Goal: Use online tool/utility: Utilize a website feature to perform a specific function

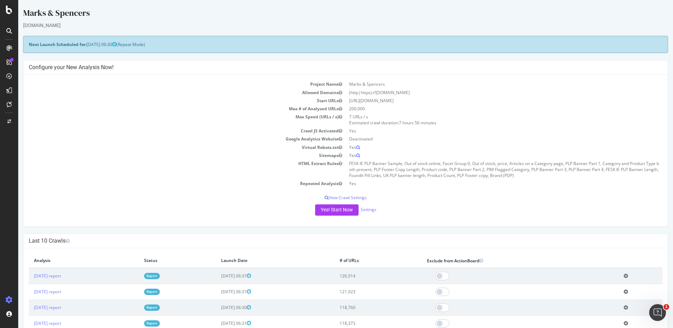
scroll to position [3474, 0]
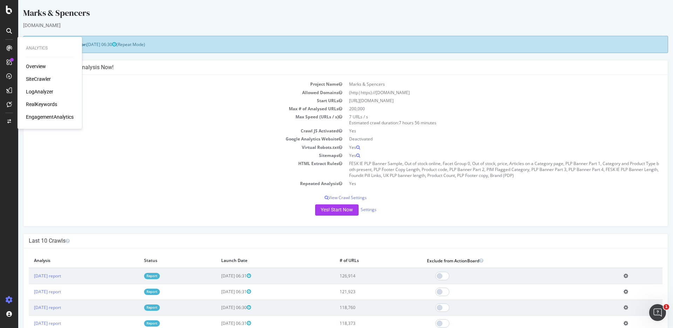
click at [46, 79] on div "SiteCrawler" at bounding box center [38, 78] width 25 height 7
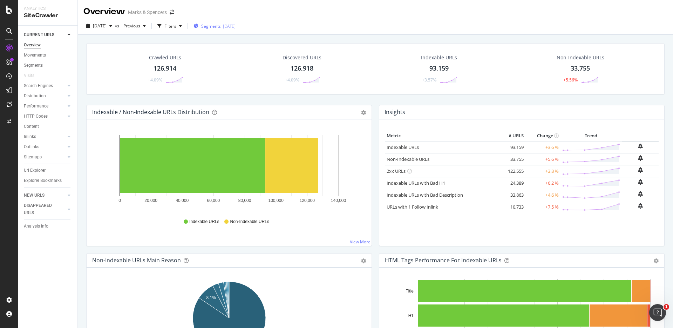
click at [221, 25] on span "Segments" at bounding box center [211, 26] width 20 height 6
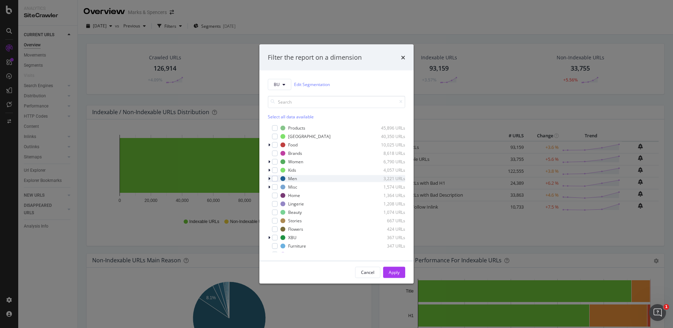
click at [269, 178] on icon "modal" at bounding box center [269, 178] width 2 height 4
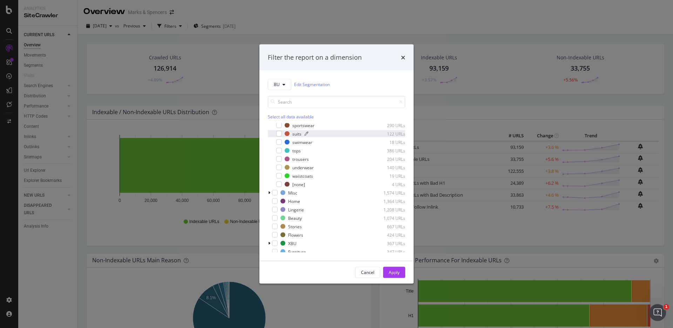
scroll to position [236, 0]
click at [269, 190] on icon "modal" at bounding box center [269, 192] width 2 height 4
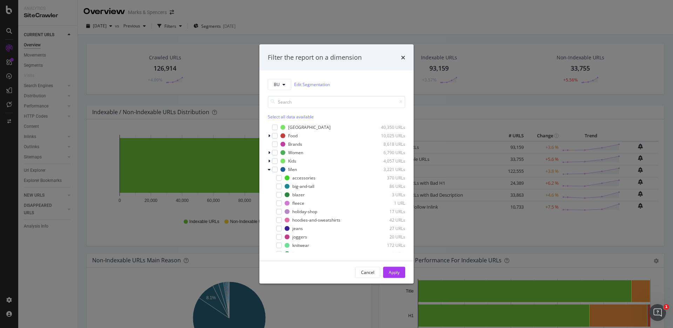
scroll to position [0, 0]
click at [269, 169] on icon "modal" at bounding box center [269, 170] width 2 height 4
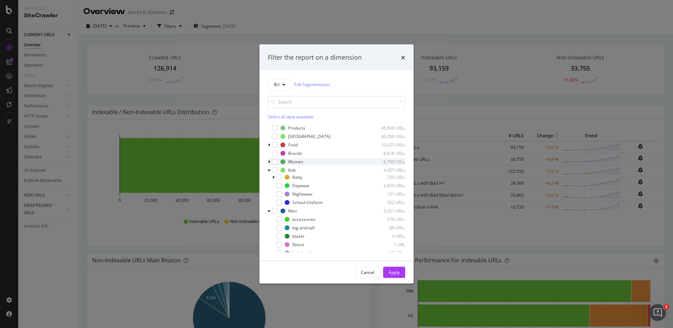
click at [269, 163] on icon "modal" at bounding box center [269, 161] width 2 height 4
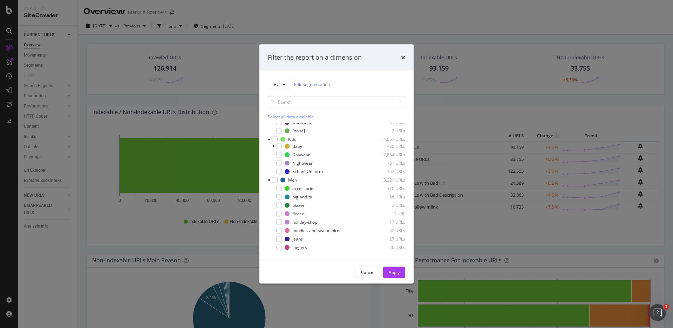
scroll to position [275, 0]
click at [403, 58] on icon "times" at bounding box center [403, 57] width 4 height 6
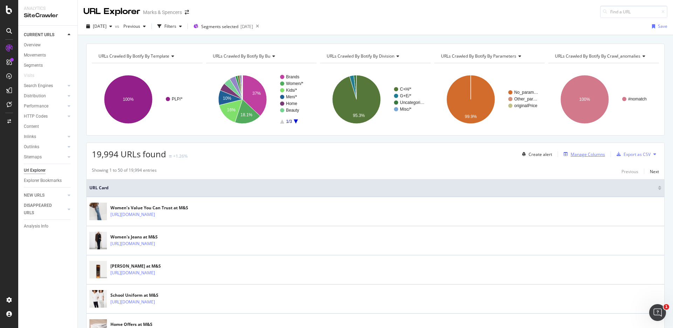
click at [584, 155] on div "Manage Columns" at bounding box center [588, 154] width 34 height 6
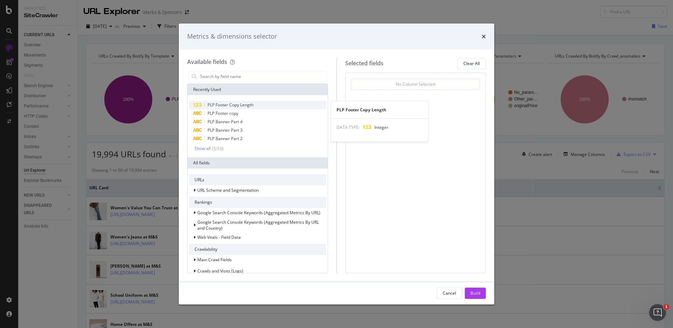
click at [232, 105] on span "PLP Footer Copy Length" at bounding box center [231, 105] width 46 height 6
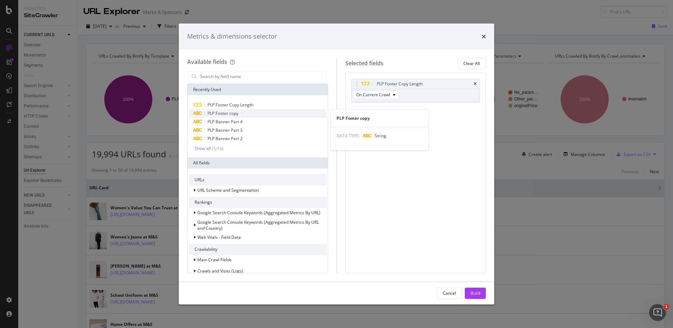
click at [237, 112] on span "PLP Footer copy" at bounding box center [223, 113] width 31 height 6
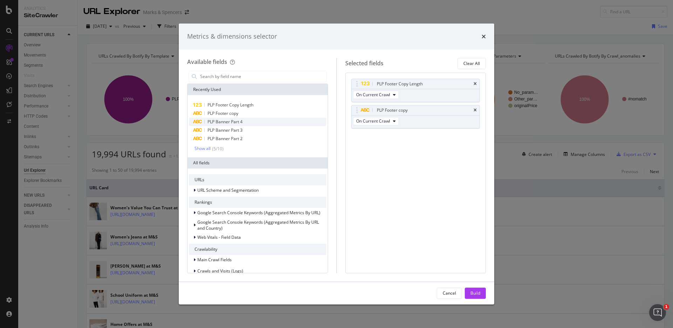
click at [239, 125] on div "PLP Banner Part 4" at bounding box center [257, 121] width 137 height 8
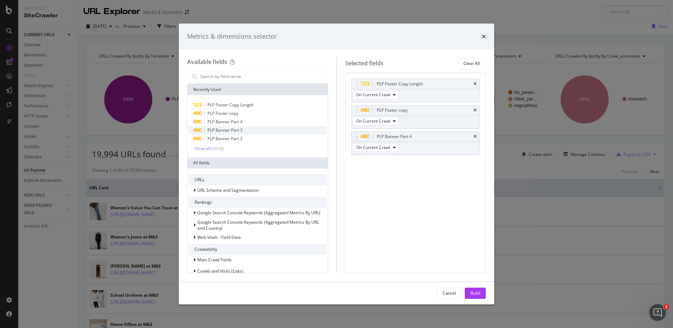
click at [239, 131] on span "PLP Banner Part 3" at bounding box center [225, 130] width 35 height 6
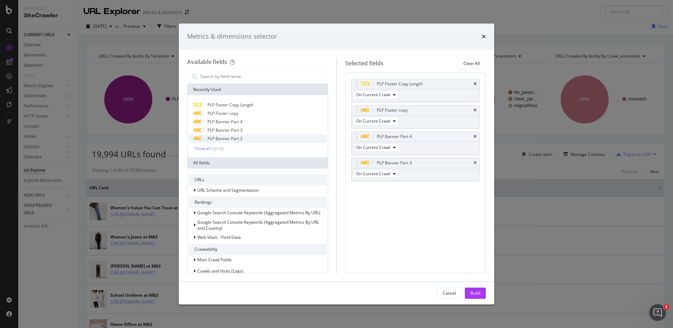
click at [239, 138] on span "PLP Banner Part 2" at bounding box center [225, 138] width 35 height 6
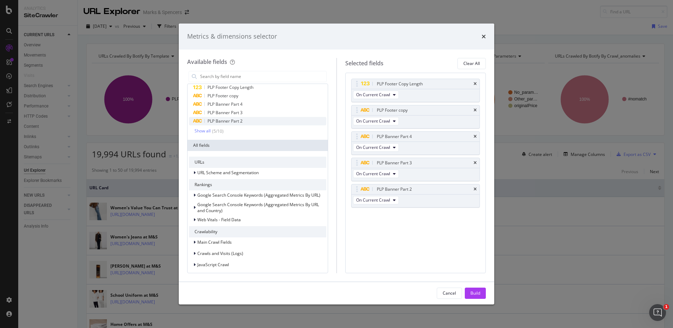
scroll to position [18, 0]
click at [199, 128] on div "Show all" at bounding box center [203, 130] width 16 height 5
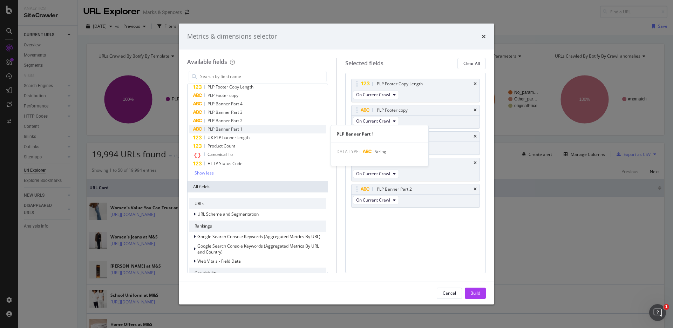
click at [223, 129] on span "PLP Banner Part 1" at bounding box center [225, 129] width 35 height 6
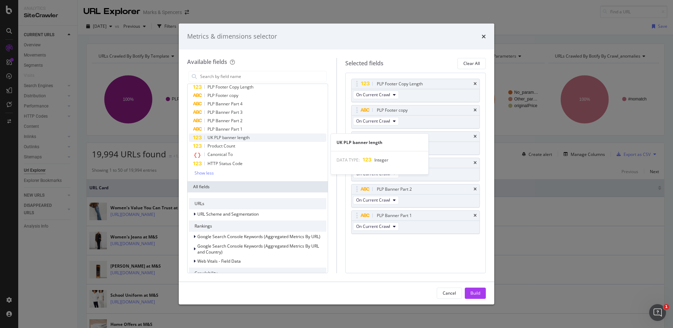
click at [225, 139] on span "UK PLP banner length" at bounding box center [229, 137] width 42 height 6
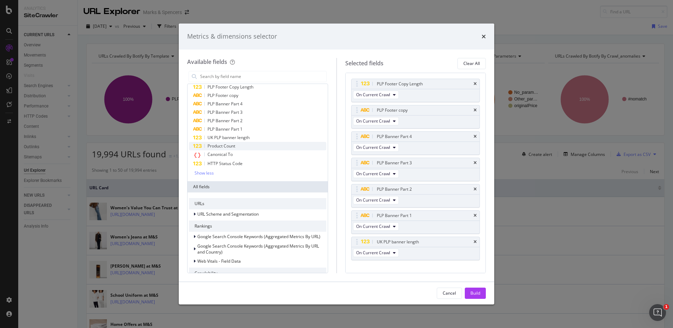
click at [225, 146] on span "Product Count" at bounding box center [222, 146] width 28 height 6
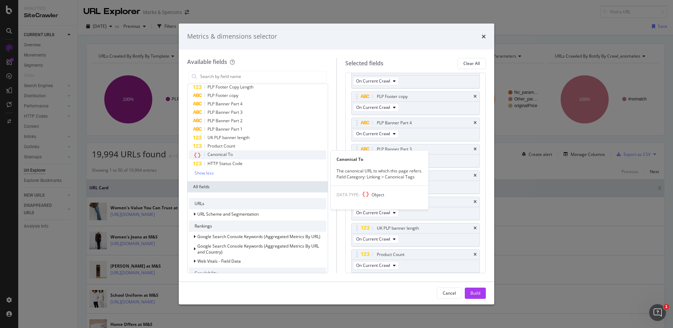
click at [225, 155] on span "Canonical To" at bounding box center [220, 154] width 25 height 6
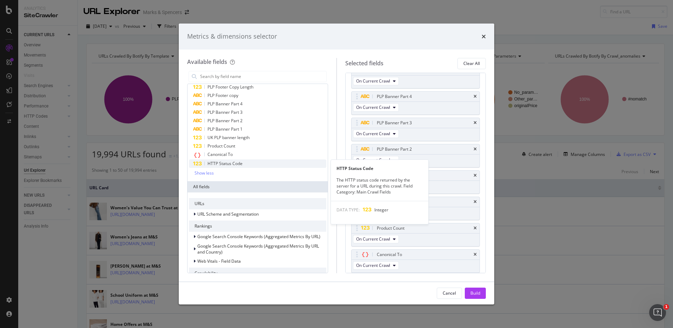
click at [225, 162] on span "HTTP Status Code" at bounding box center [225, 163] width 35 height 6
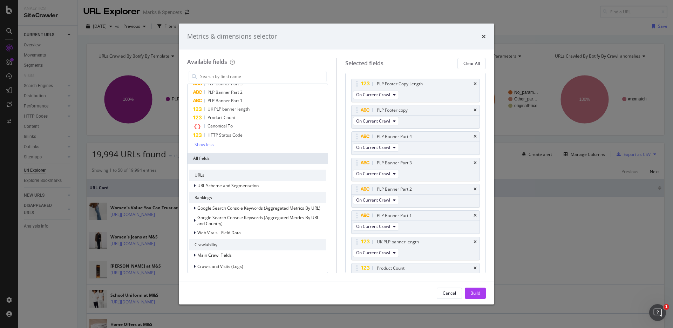
scroll to position [0, 0]
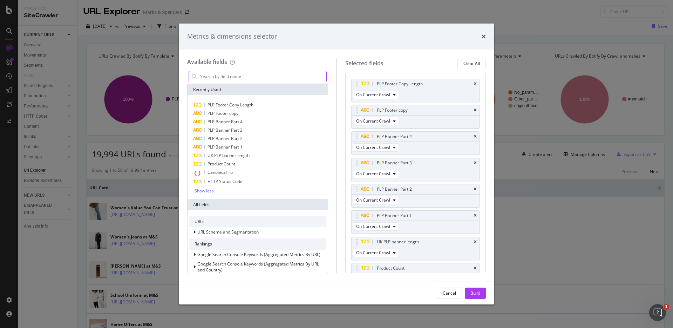
click at [250, 74] on input "modal" at bounding box center [263, 76] width 127 height 11
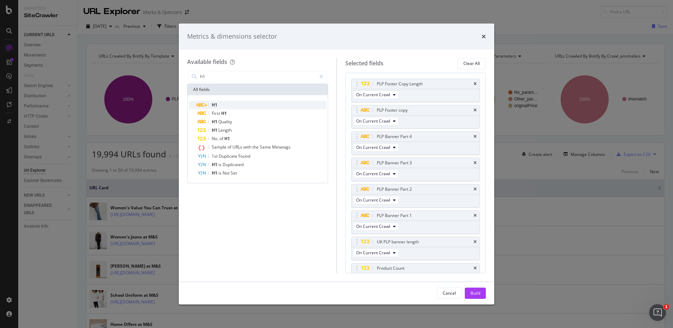
click at [229, 105] on div "H1" at bounding box center [261, 105] width 129 height 8
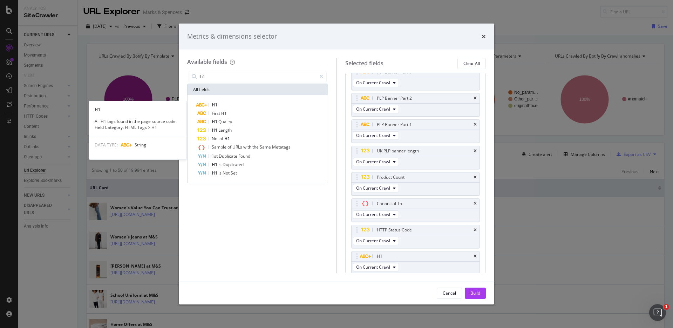
scroll to position [93, 0]
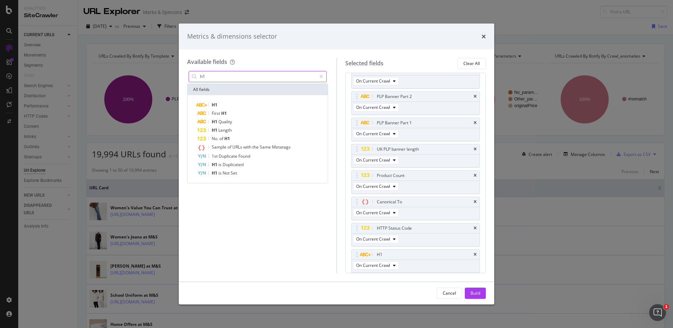
drag, startPoint x: 225, startPoint y: 74, endPoint x: 184, endPoint y: 74, distance: 40.7
click at [184, 74] on div "Available fields h1 All fields H1 First H1 H1 Quality H1 Length No. of H1 Sampl…" at bounding box center [337, 165] width 316 height 232
drag, startPoint x: 219, startPoint y: 77, endPoint x: 162, endPoint y: 77, distance: 57.2
click at [162, 77] on div "Metrics & dimensions selector Available fields h1 All fields H1 First H1 H1 Qua…" at bounding box center [336, 164] width 673 height 328
click at [208, 78] on input "meta title" at bounding box center [258, 76] width 117 height 11
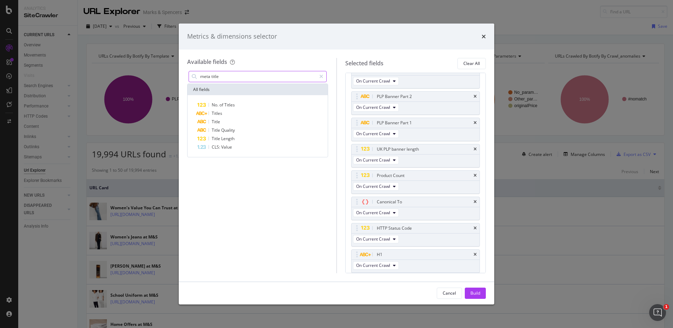
click at [208, 78] on input "meta title" at bounding box center [258, 76] width 117 height 11
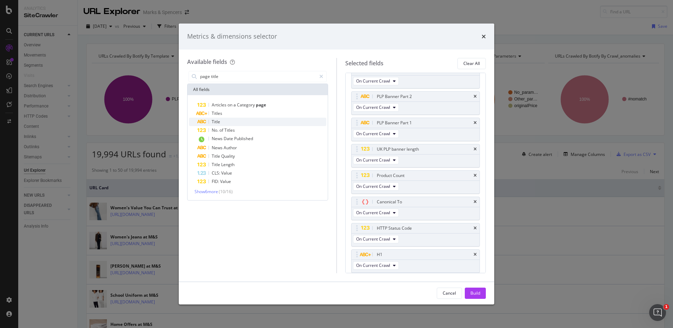
click at [242, 121] on div "Title" at bounding box center [261, 121] width 129 height 8
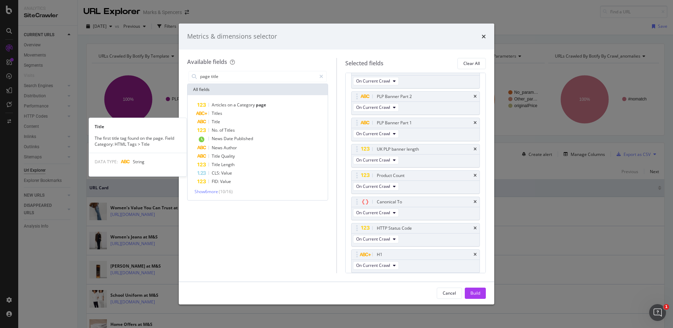
scroll to position [119, 0]
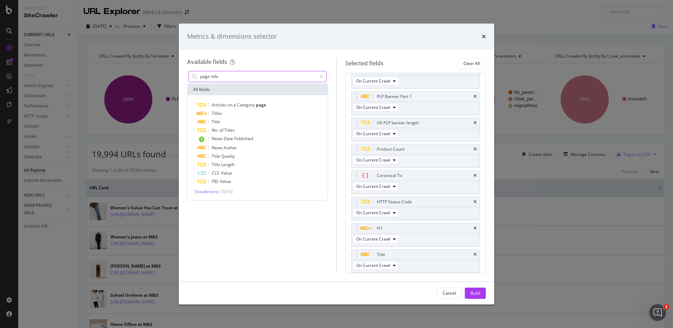
drag, startPoint x: 227, startPoint y: 77, endPoint x: 184, endPoint y: 77, distance: 42.1
click at [185, 77] on div "Available fields page title All fields Articles on a Category page Titles Title…" at bounding box center [337, 165] width 316 height 232
drag, startPoint x: 228, startPoint y: 80, endPoint x: 174, endPoint y: 71, distance: 54.0
click at [174, 71] on div "Metrics & dimensions selector Available fields page title All fields Articles o…" at bounding box center [336, 164] width 673 height 328
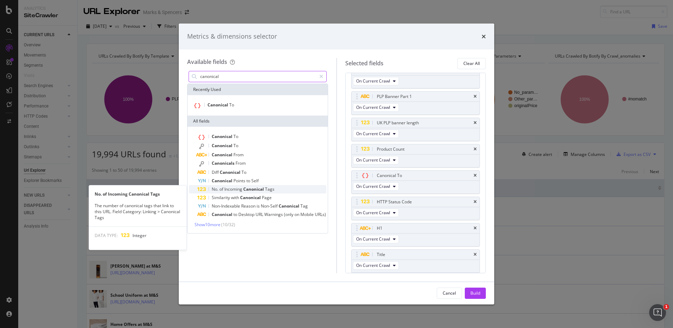
type input "canonical"
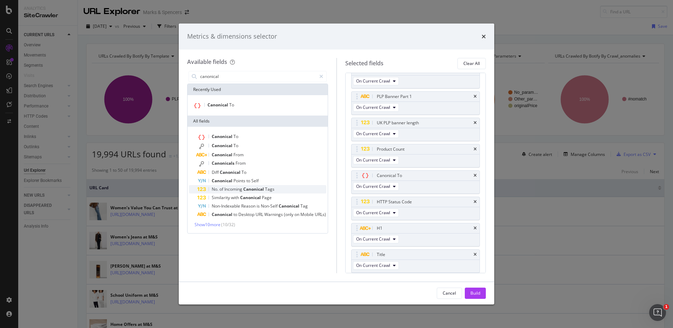
click at [285, 189] on div "No. of Incoming Canonical Tags" at bounding box center [261, 189] width 129 height 8
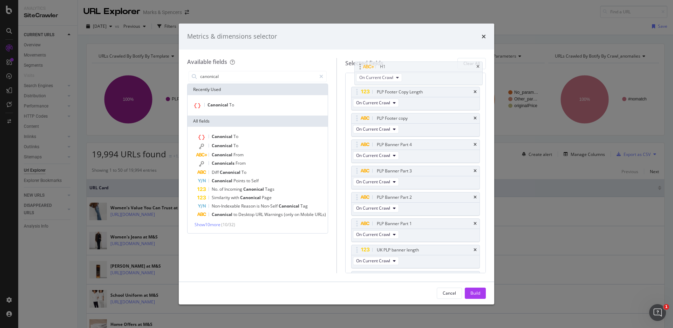
scroll to position [0, 0]
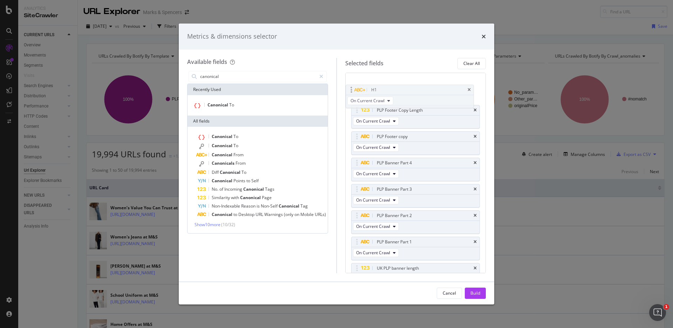
drag, startPoint x: 405, startPoint y: 179, endPoint x: 399, endPoint y: 90, distance: 88.6
click at [399, 90] on body "Analytics SiteCrawler CURRENT URLS Overview Movements Segments Visits Search En…" at bounding box center [336, 164] width 673 height 328
drag, startPoint x: 413, startPoint y: 240, endPoint x: 415, endPoint y: 167, distance: 73.0
click at [415, 167] on body "Analytics SiteCrawler CURRENT URLS Overview Movements Segments Visits Search En…" at bounding box center [336, 164] width 673 height 328
drag, startPoint x: 423, startPoint y: 243, endPoint x: 428, endPoint y: 193, distance: 50.4
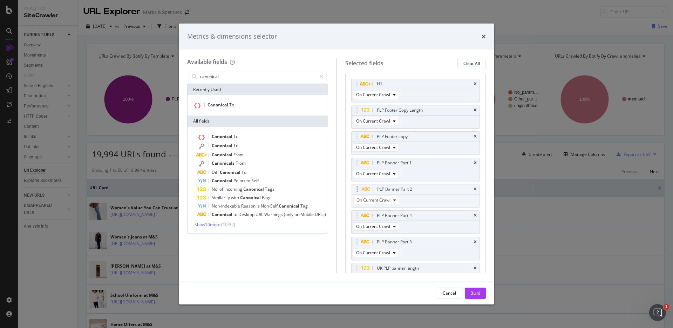
click at [428, 193] on body "Analytics SiteCrawler CURRENT URLS Overview Movements Segments Visits Search En…" at bounding box center [336, 164] width 673 height 328
drag, startPoint x: 424, startPoint y: 242, endPoint x: 425, endPoint y: 218, distance: 24.2
click at [425, 218] on body "Analytics SiteCrawler CURRENT URLS Overview Movements Segments Visits Search En…" at bounding box center [336, 164] width 673 height 328
drag, startPoint x: 425, startPoint y: 268, endPoint x: 425, endPoint y: 161, distance: 106.6
click at [425, 161] on body "Analytics SiteCrawler CURRENT URLS Overview Movements Segments Visits Search En…" at bounding box center [336, 164] width 673 height 328
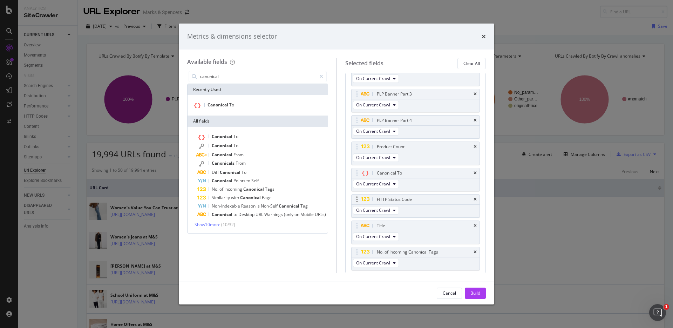
scroll to position [149, 0]
click at [406, 168] on body "Analytics SiteCrawler CURRENT URLS Overview Movements Segments Visits Search En…" at bounding box center [336, 164] width 673 height 328
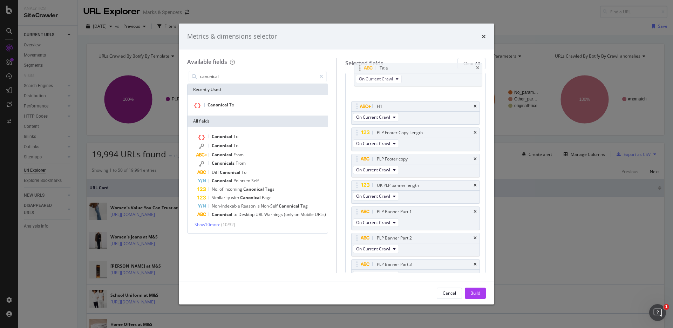
scroll to position [0, 0]
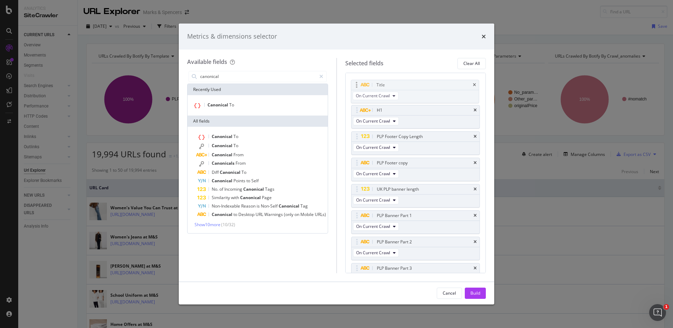
drag, startPoint x: 412, startPoint y: 224, endPoint x: 411, endPoint y: 85, distance: 139.2
click at [411, 85] on body "Analytics SiteCrawler CURRENT URLS Overview Movements Segments Visits Search En…" at bounding box center [336, 164] width 673 height 328
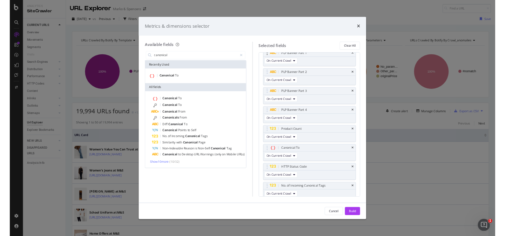
scroll to position [169, 0]
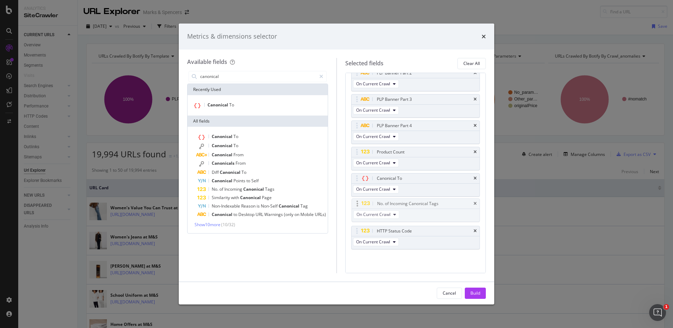
drag, startPoint x: 428, startPoint y: 232, endPoint x: 428, endPoint y: 205, distance: 27.4
click at [428, 205] on body "Analytics SiteCrawler CURRENT URLS Overview Movements Segments Visits Search En…" at bounding box center [336, 164] width 673 height 328
click at [475, 295] on div "Build" at bounding box center [476, 293] width 10 height 6
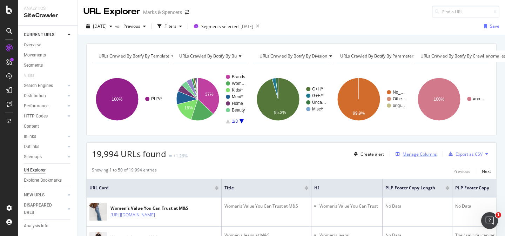
click at [428, 155] on div "Manage Columns" at bounding box center [420, 154] width 34 height 6
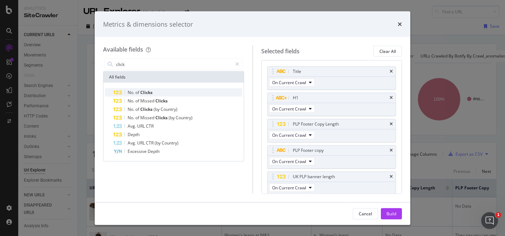
click at [150, 91] on span "Clicks" at bounding box center [146, 92] width 12 height 6
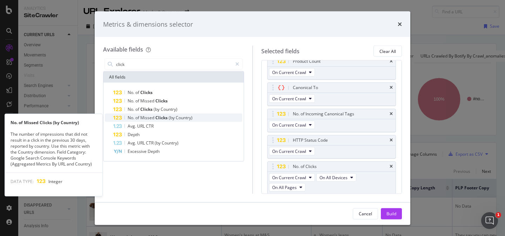
scroll to position [248, 0]
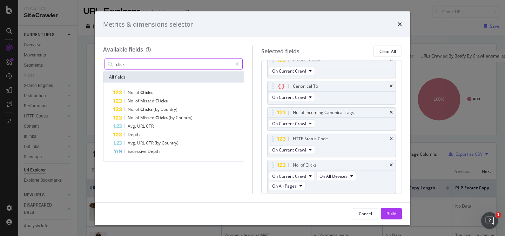
click at [120, 64] on input "click" at bounding box center [173, 64] width 117 height 11
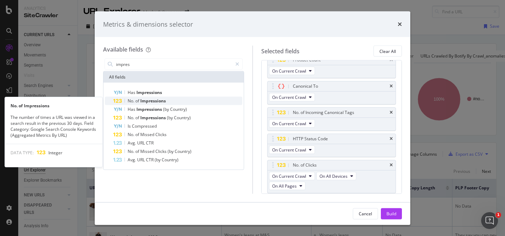
click at [153, 99] on span "Impressions" at bounding box center [153, 101] width 26 height 6
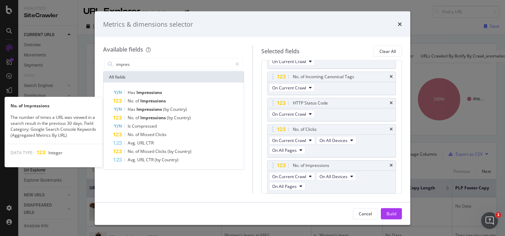
scroll to position [284, 0]
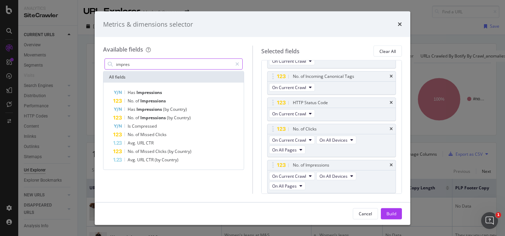
click at [120, 59] on div "impres" at bounding box center [174, 64] width 138 height 11
click at [121, 63] on input "impres" at bounding box center [173, 64] width 117 height 11
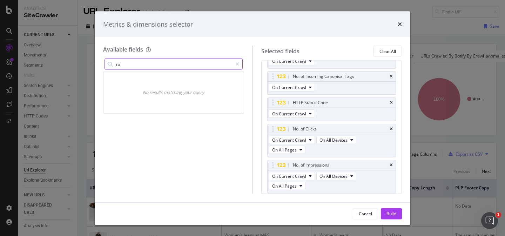
type input "r"
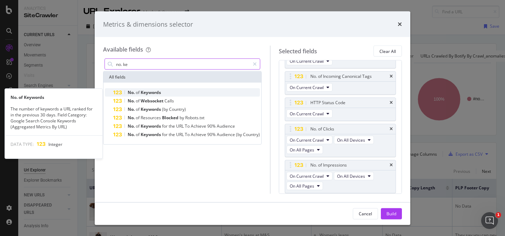
type input "no. ke"
click at [157, 92] on span "Keywords" at bounding box center [151, 92] width 20 height 6
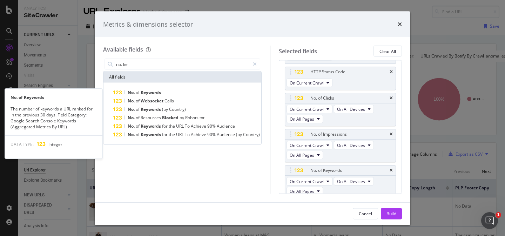
scroll to position [320, 0]
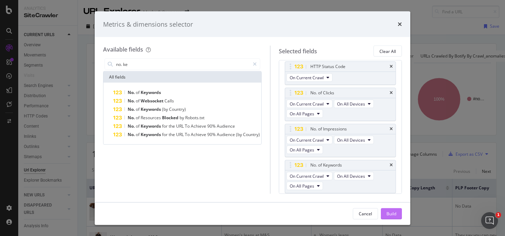
click at [394, 216] on div "Build" at bounding box center [392, 213] width 10 height 6
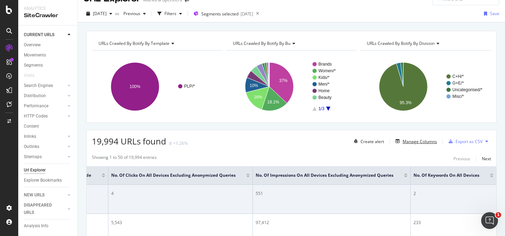
scroll to position [10, 0]
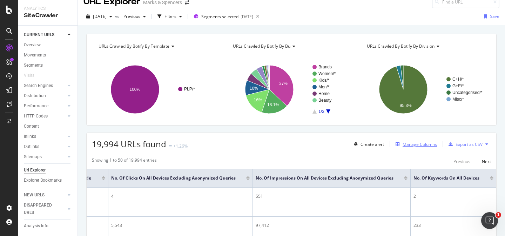
click at [430, 147] on div "Manage Columns" at bounding box center [415, 144] width 44 height 8
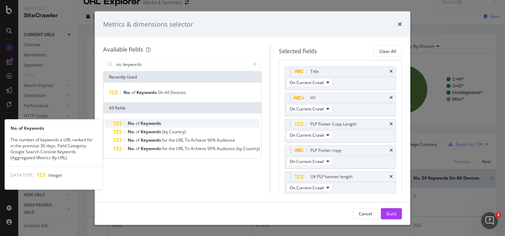
type input "no. keywords"
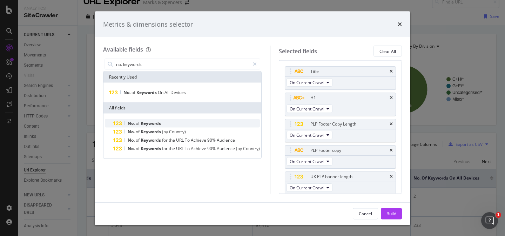
click at [158, 122] on span "Keywords" at bounding box center [151, 123] width 20 height 6
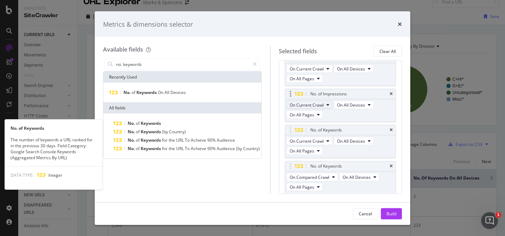
scroll to position [356, 0]
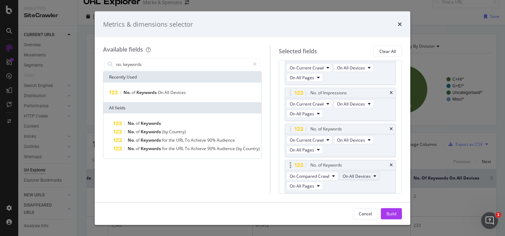
click at [375, 175] on icon "modal" at bounding box center [375, 176] width 3 height 4
click at [395, 163] on div "No. of Keywords" at bounding box center [340, 166] width 110 height 10
click at [392, 163] on icon "times" at bounding box center [391, 165] width 3 height 4
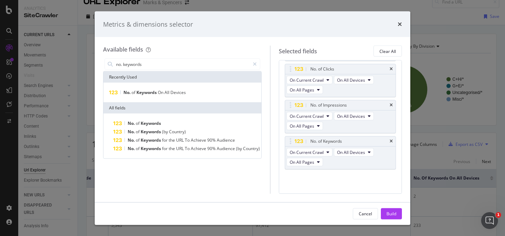
scroll to position [344, 0]
click at [394, 215] on div "Build" at bounding box center [392, 213] width 10 height 6
